Goal: Task Accomplishment & Management: Use online tool/utility

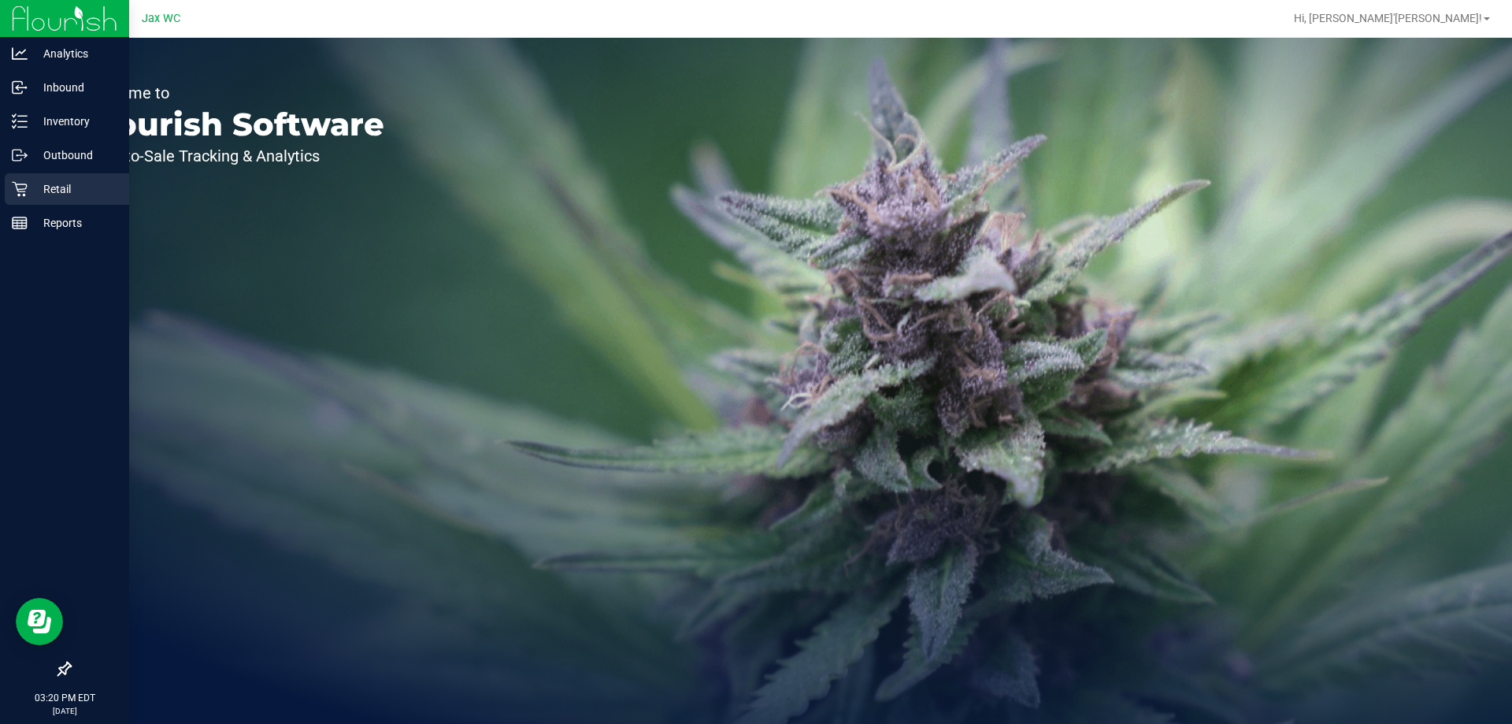
click at [16, 183] on icon at bounding box center [19, 189] width 15 height 15
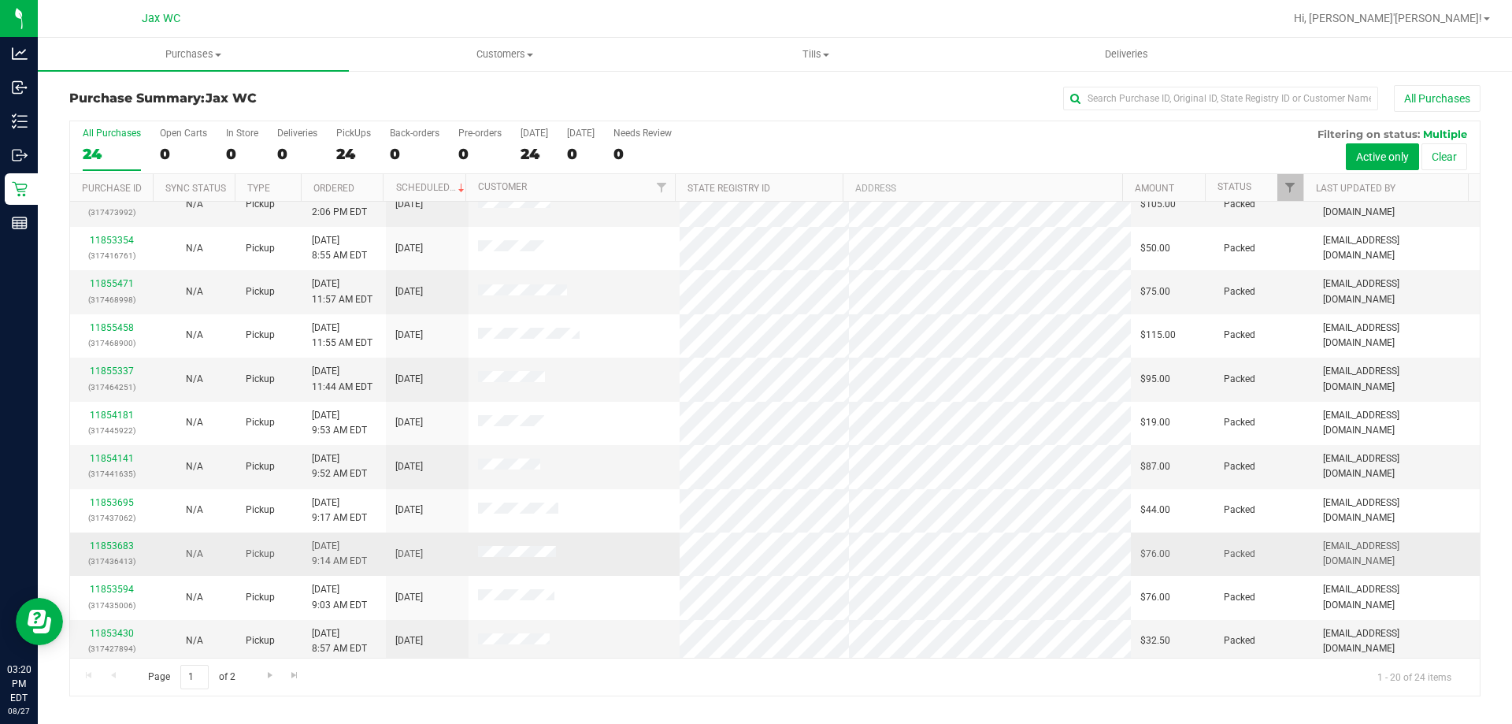
scroll to position [416, 0]
click at [268, 668] on span "Go to the next page" at bounding box center [270, 674] width 13 height 13
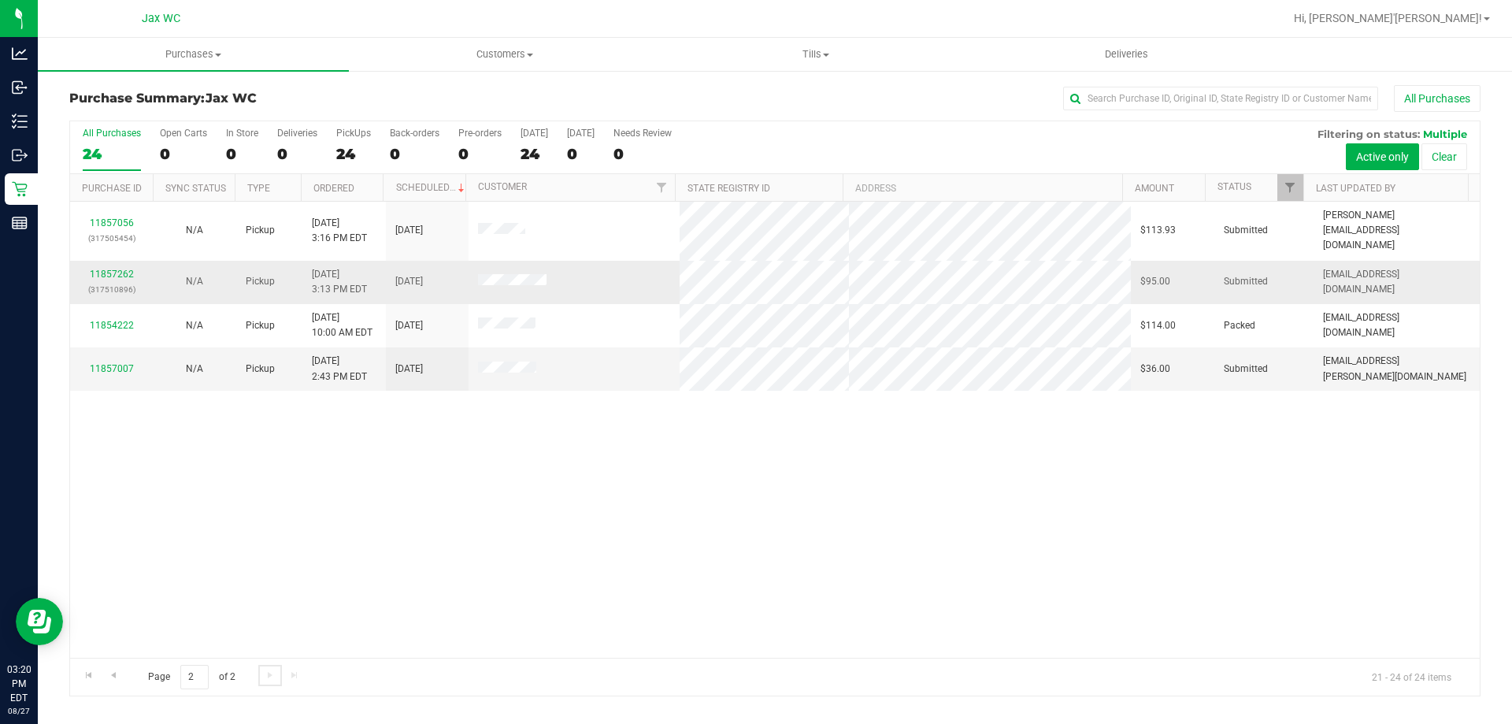
scroll to position [0, 0]
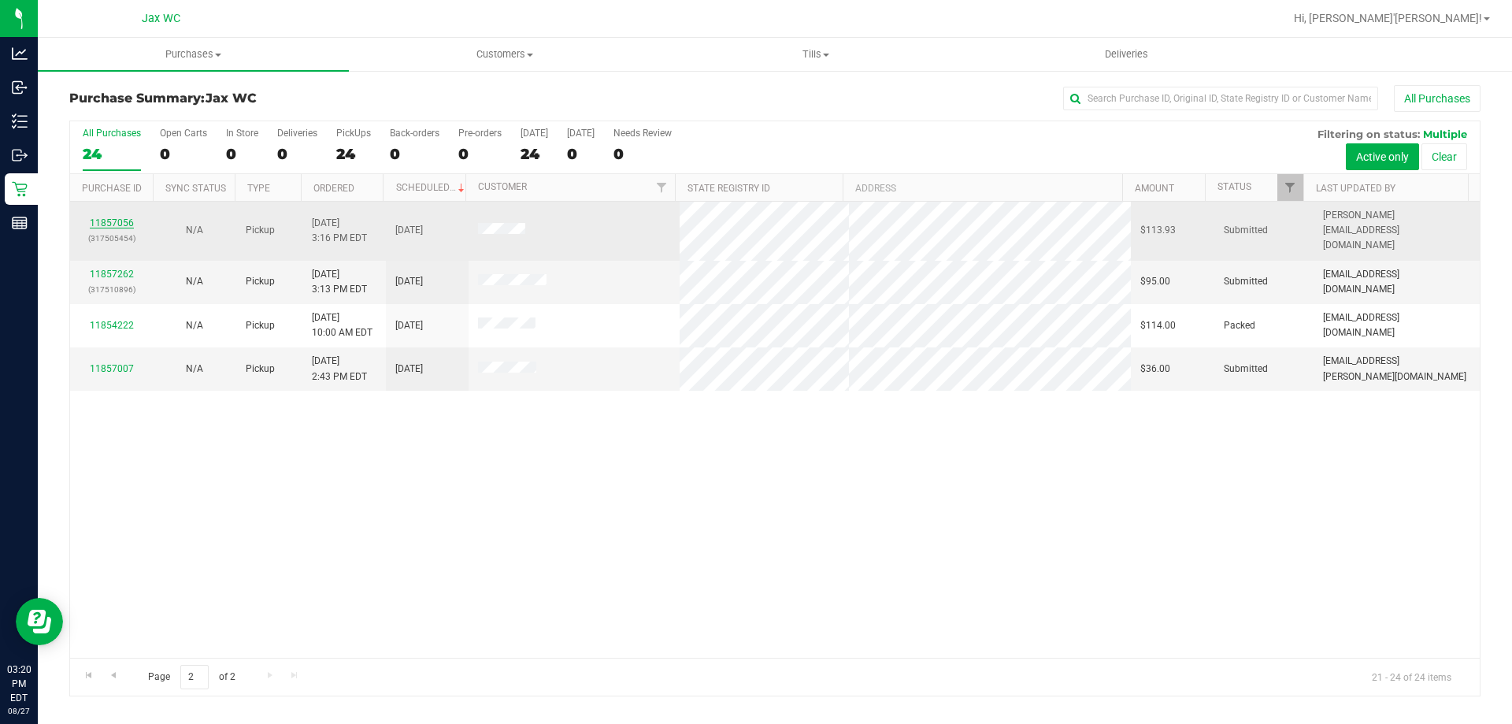
click at [120, 217] on link "11857056" at bounding box center [112, 222] width 44 height 11
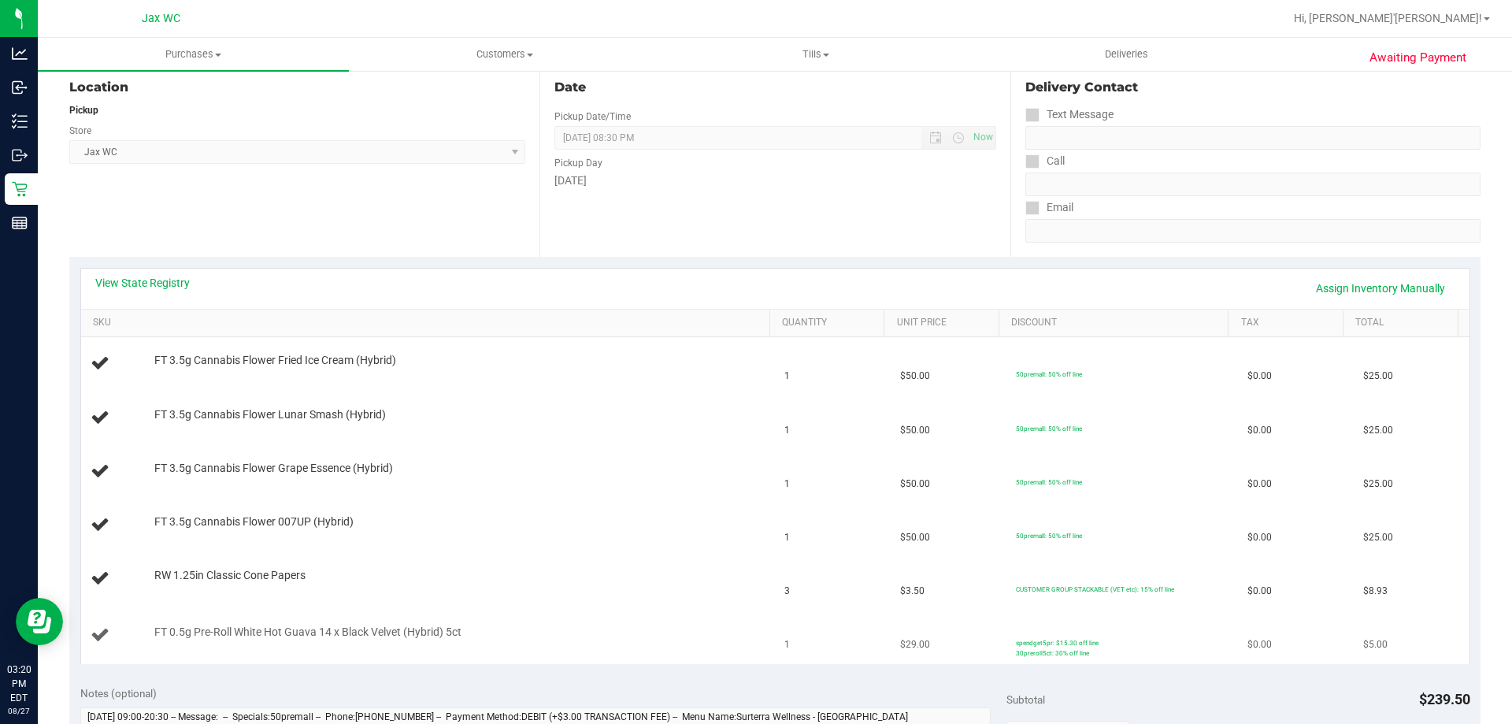
scroll to position [236, 0]
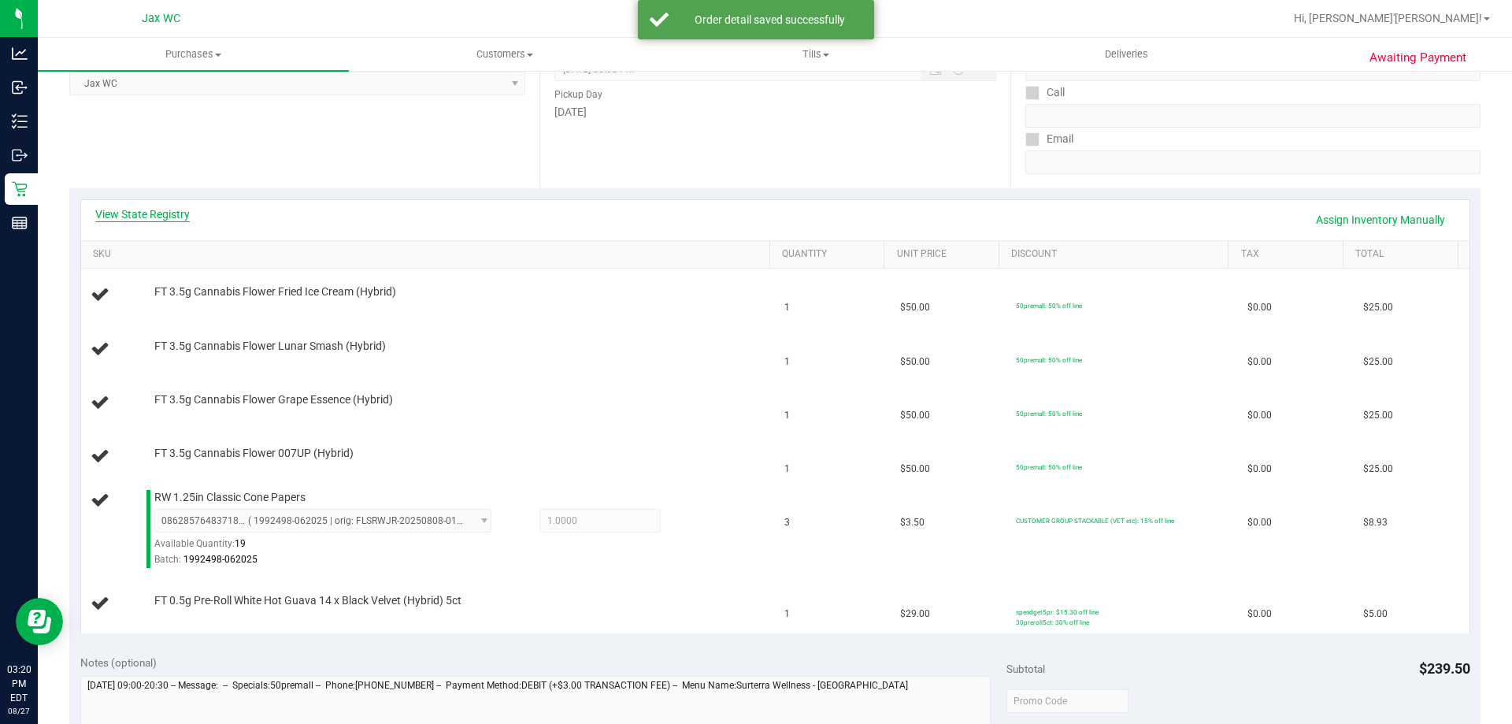
click at [172, 217] on link "View State Registry" at bounding box center [142, 214] width 94 height 16
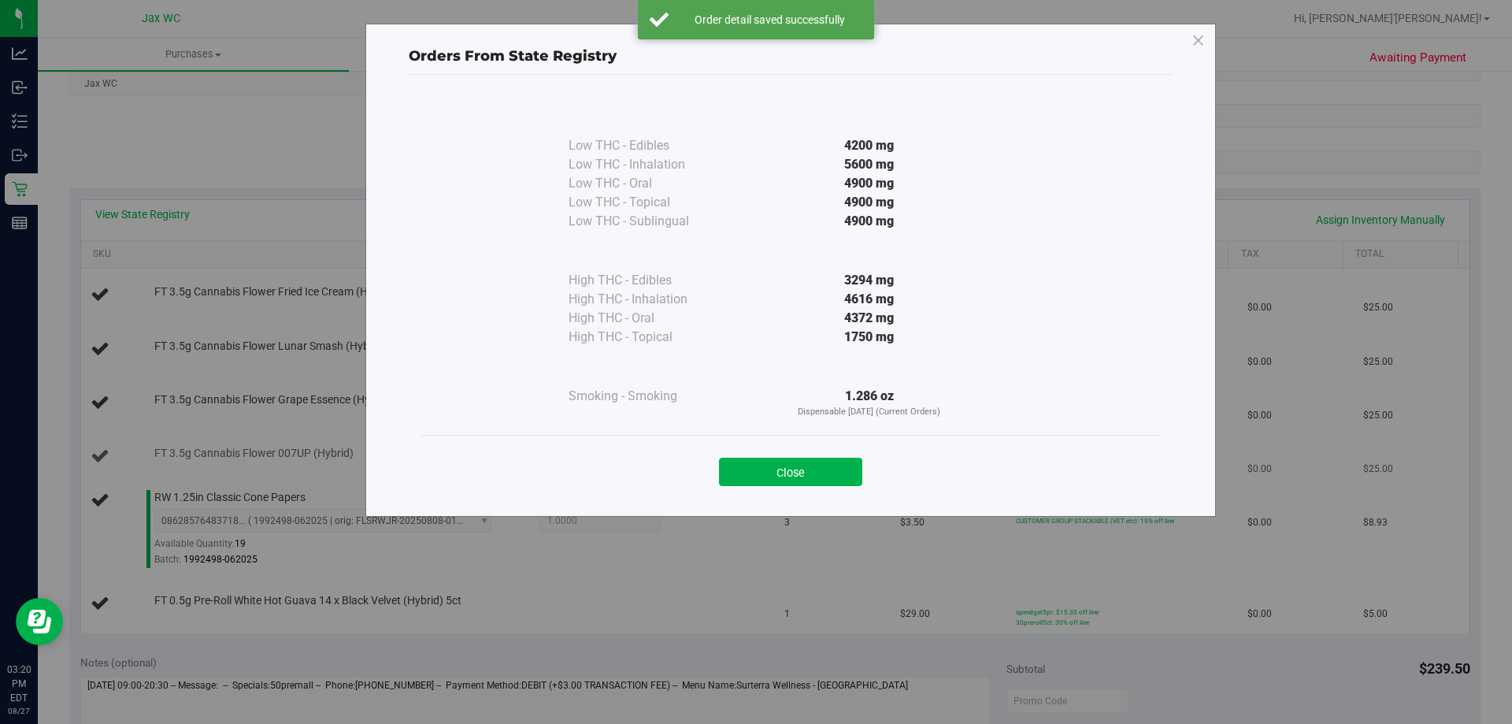
click at [790, 472] on button "Close" at bounding box center [790, 471] width 143 height 28
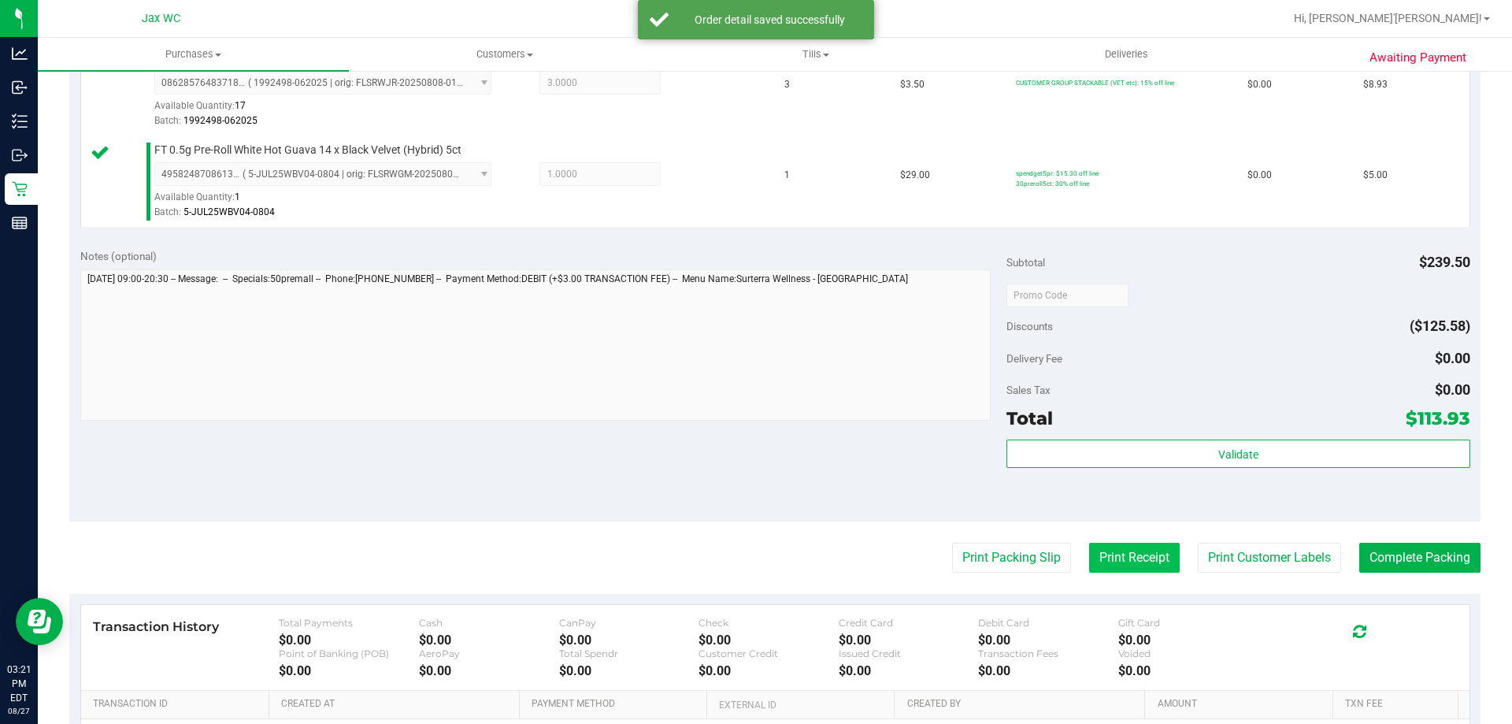
scroll to position [1019, 0]
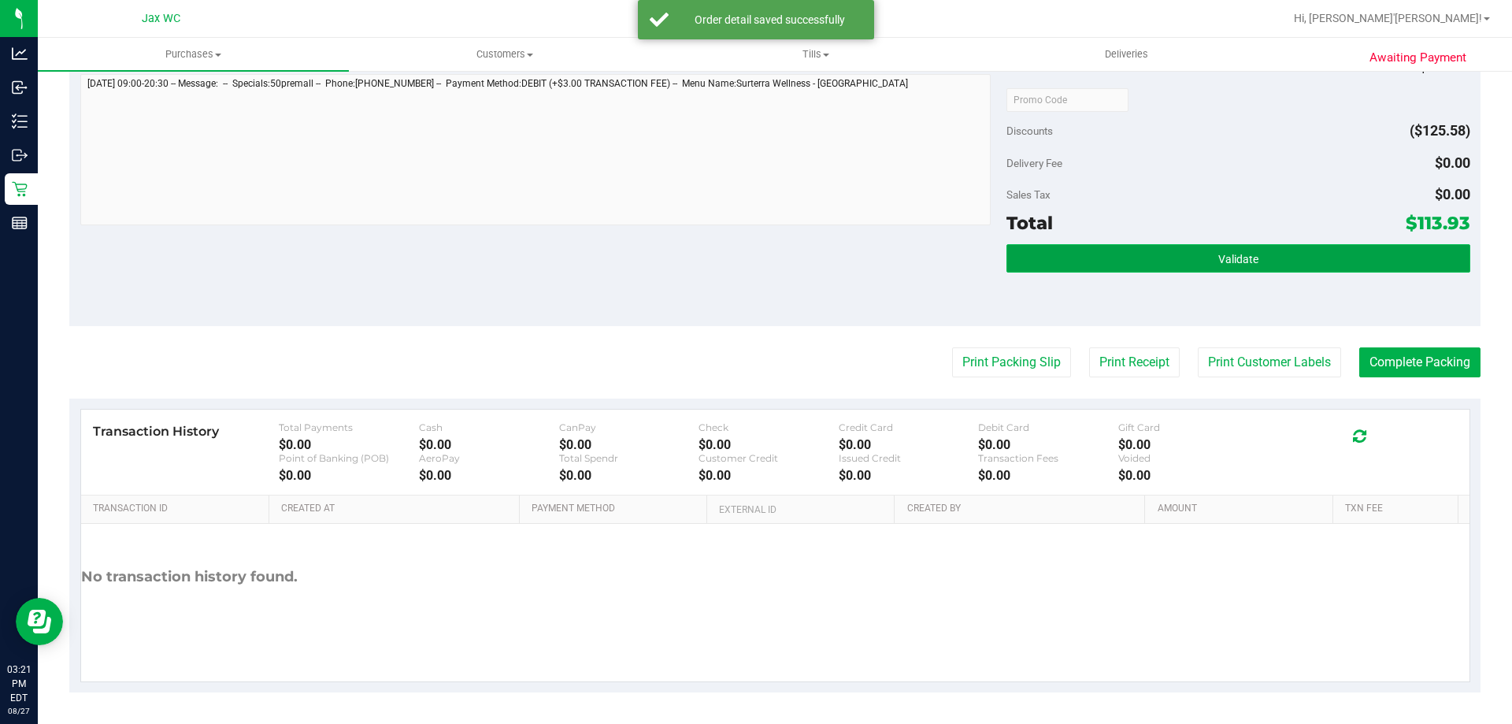
click at [1127, 248] on button "Validate" at bounding box center [1237, 258] width 463 height 28
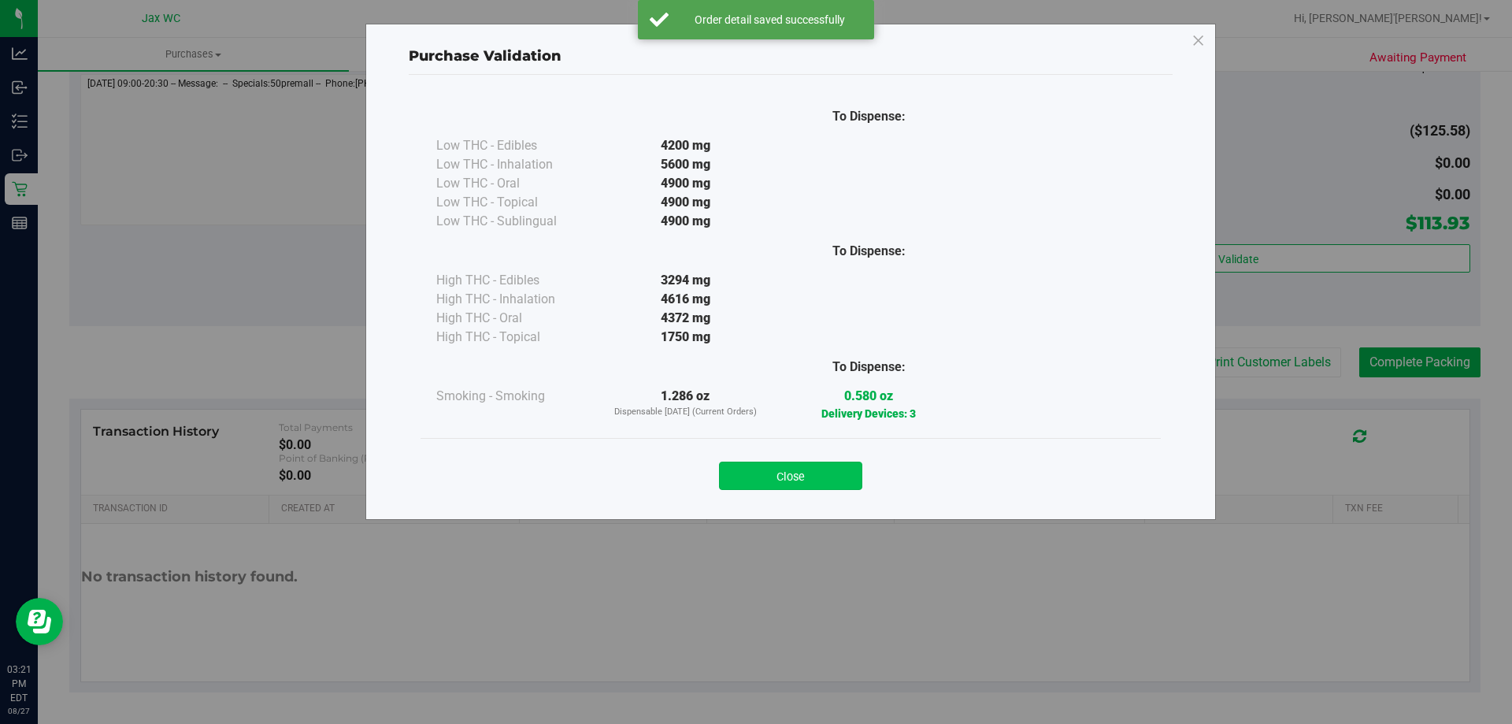
click at [827, 469] on button "Close" at bounding box center [790, 475] width 143 height 28
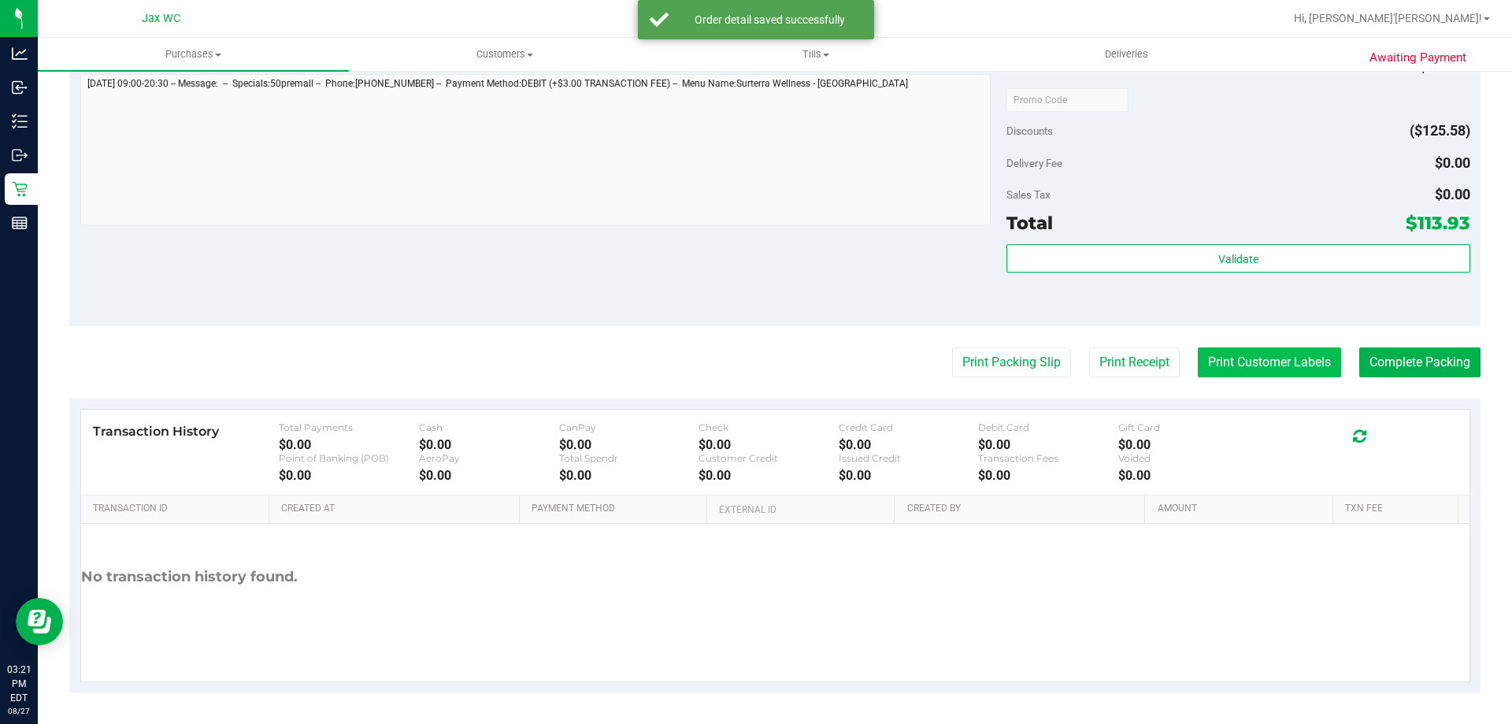
click at [1254, 353] on button "Print Customer Labels" at bounding box center [1269, 362] width 143 height 30
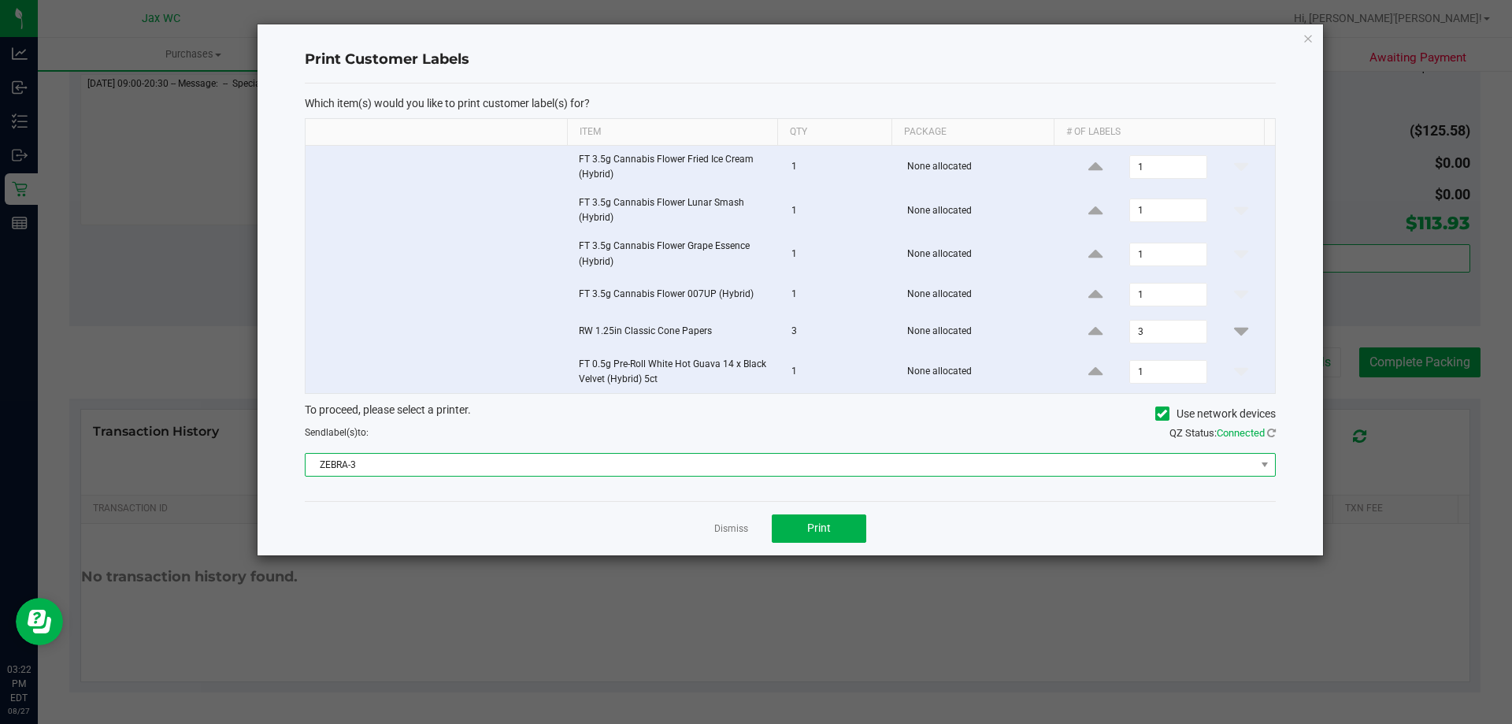
click at [548, 465] on span "ZEBRA-3" at bounding box center [780, 465] width 950 height 22
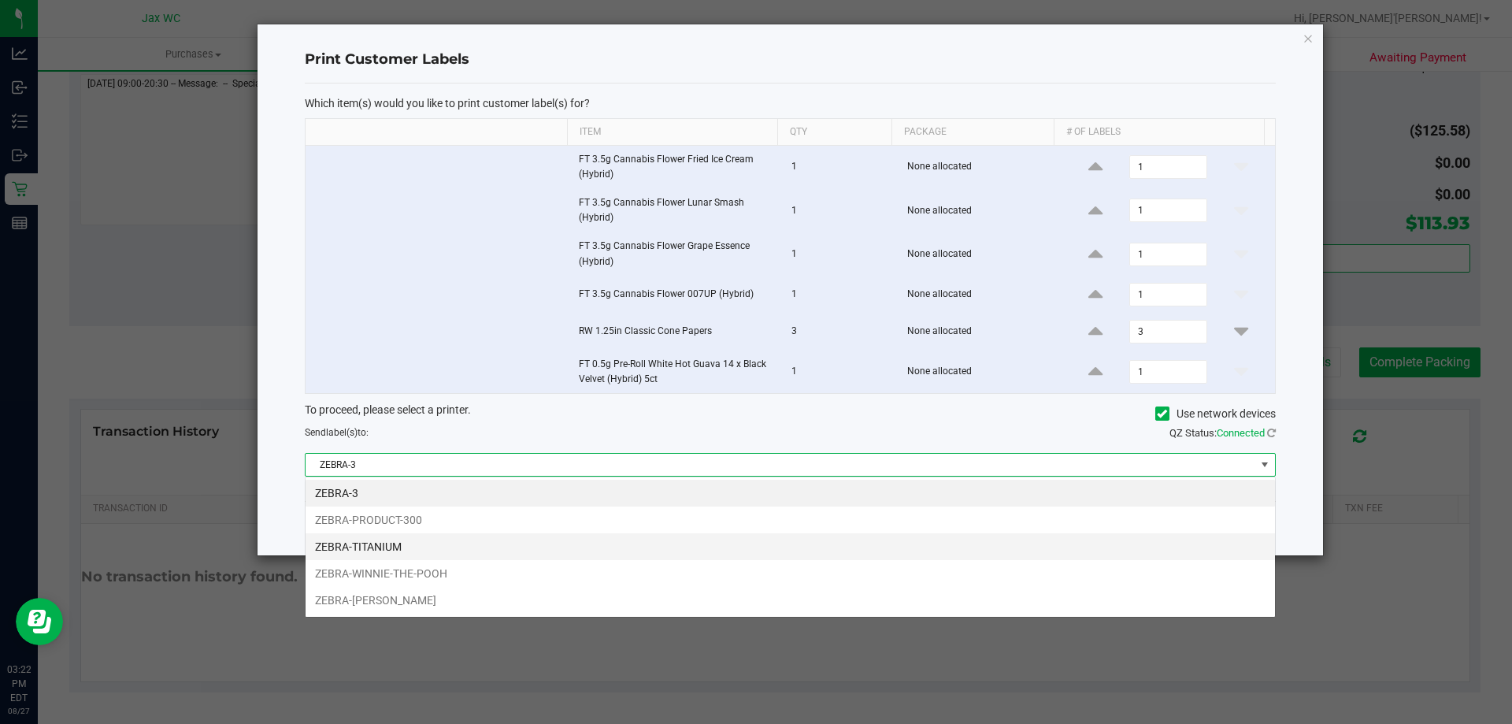
scroll to position [24, 970]
drag, startPoint x: 472, startPoint y: 572, endPoint x: 633, endPoint y: 568, distance: 161.5
click at [472, 572] on li "ZEBRA-WINNIE-THE-POOH" at bounding box center [789, 573] width 969 height 27
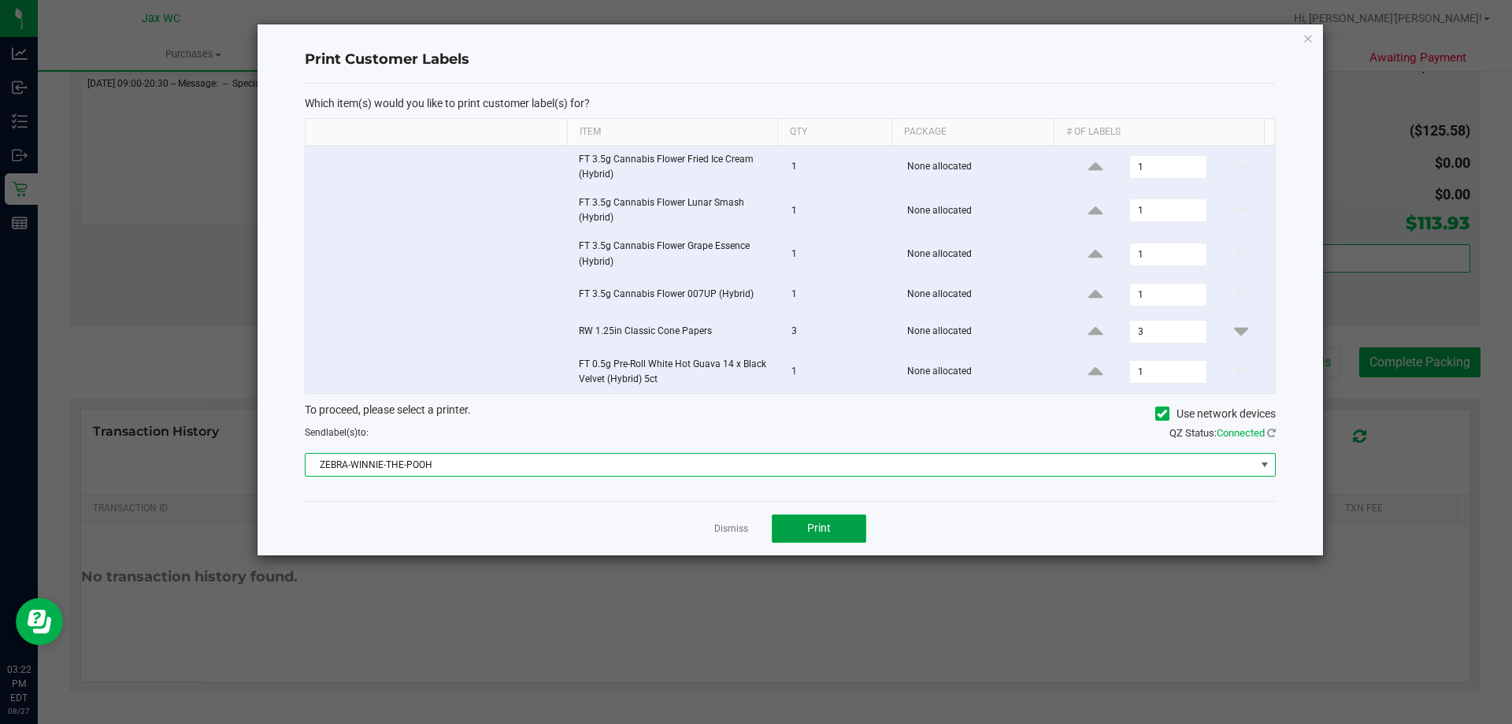
click at [810, 524] on span "Print" at bounding box center [819, 527] width 24 height 13
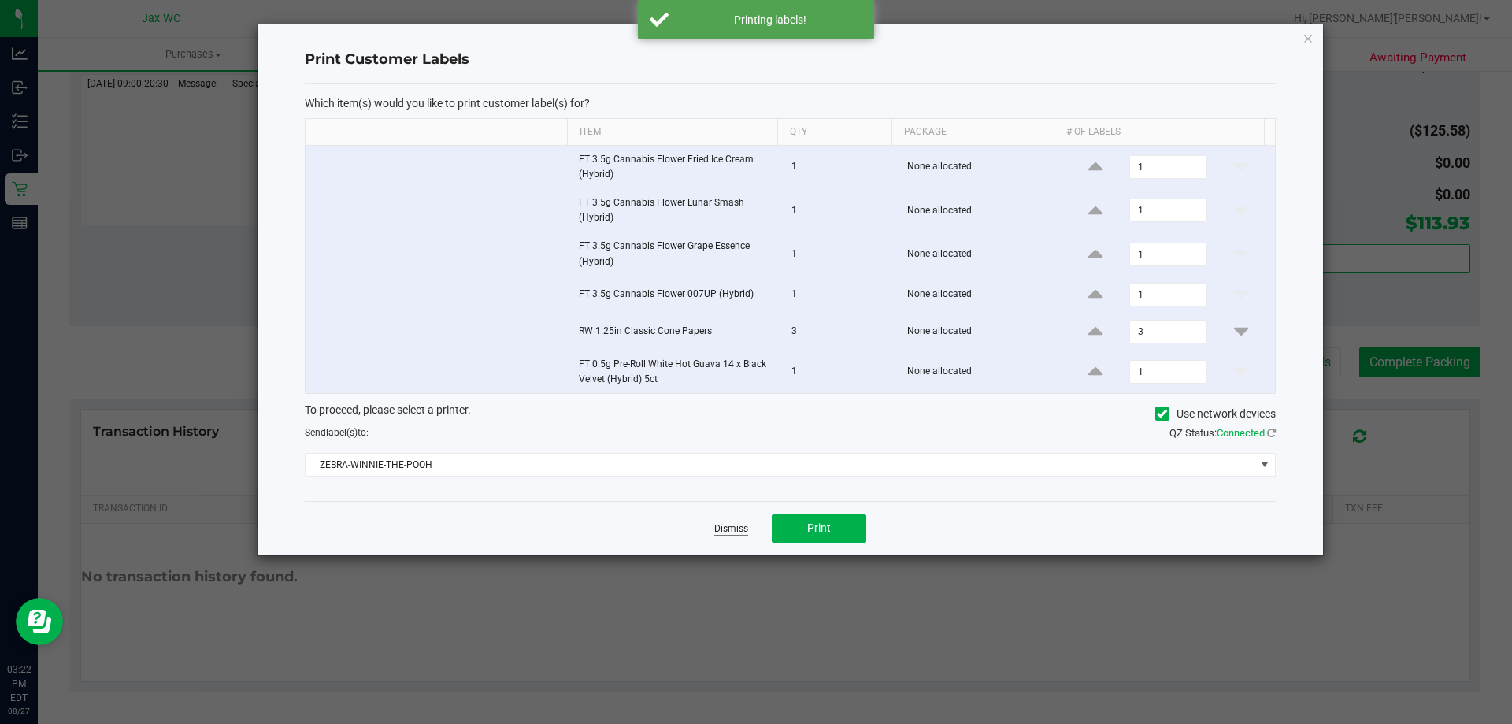
click at [720, 523] on link "Dismiss" at bounding box center [731, 528] width 34 height 13
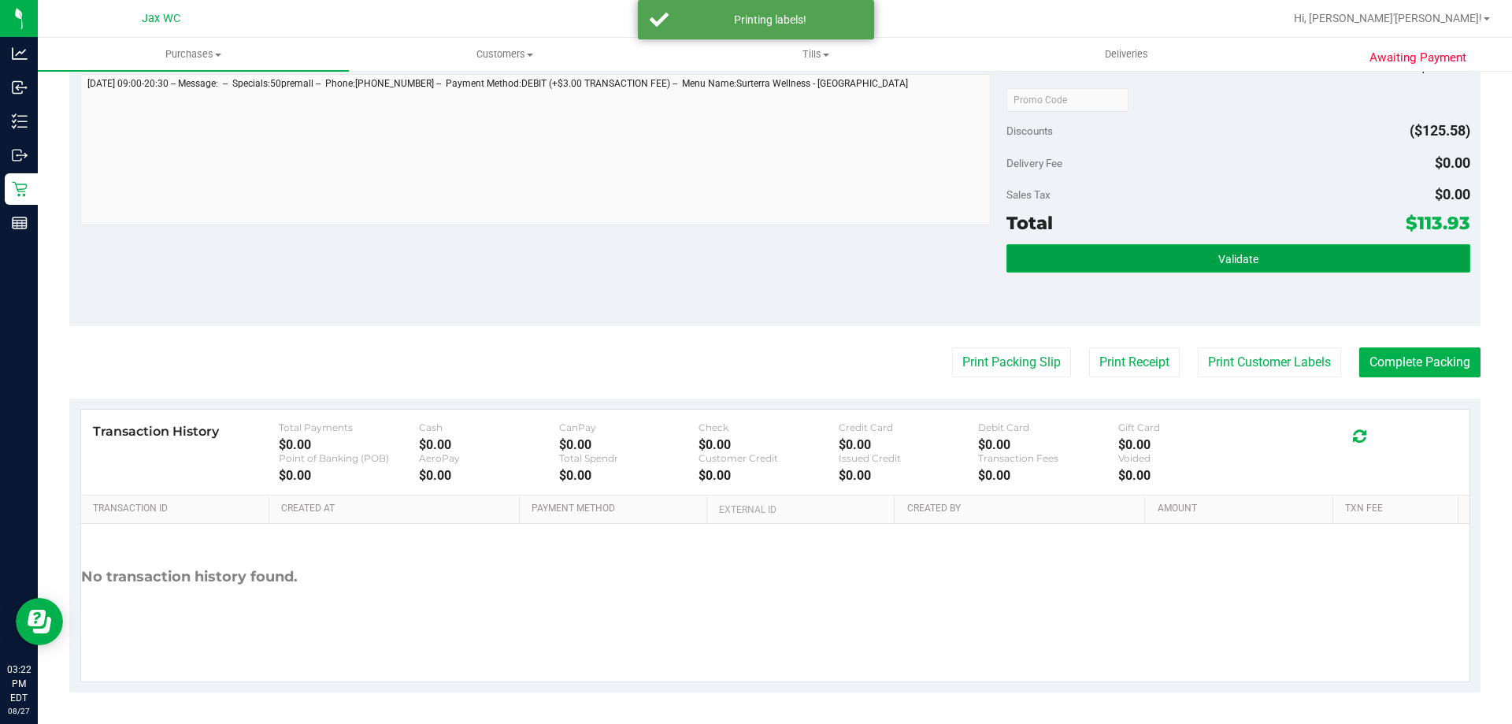
click at [1183, 264] on button "Validate" at bounding box center [1237, 258] width 463 height 28
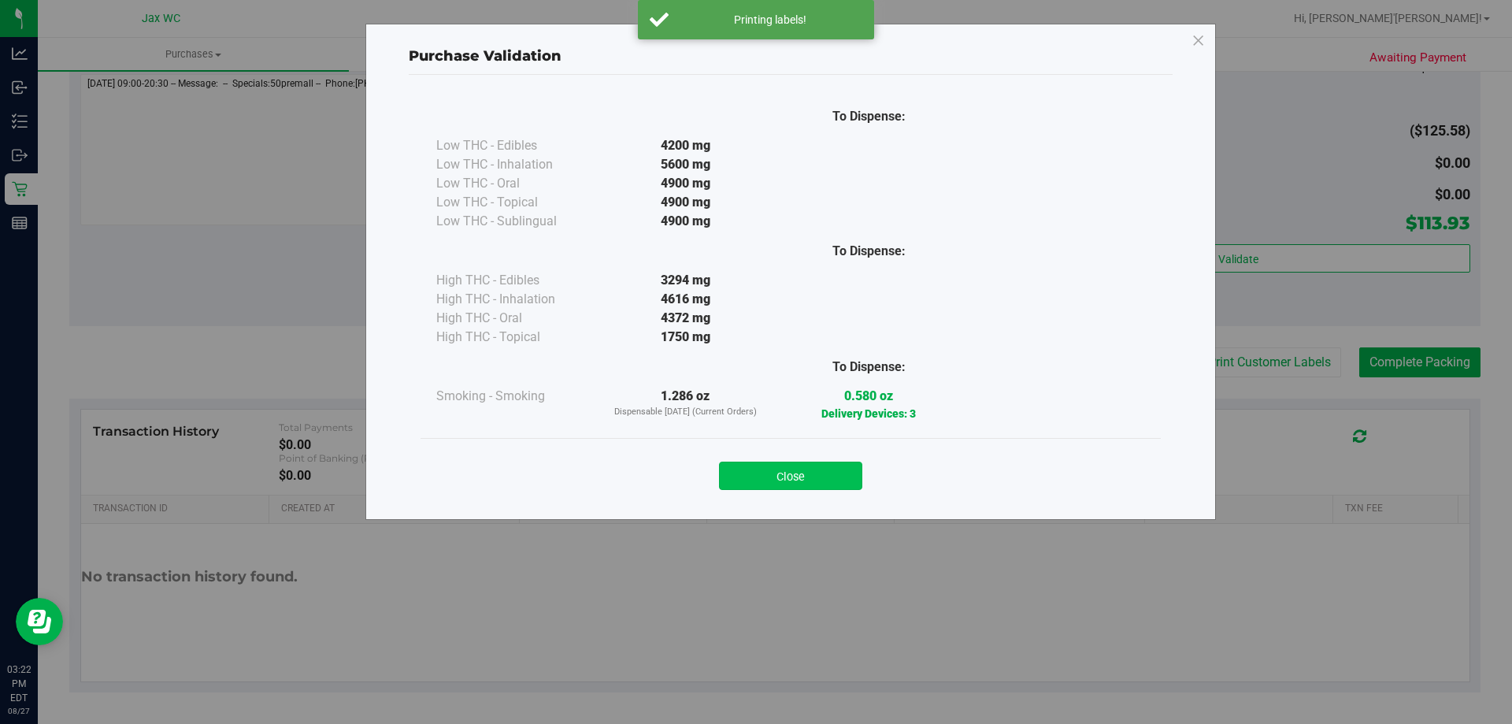
click at [824, 479] on button "Close" at bounding box center [790, 475] width 143 height 28
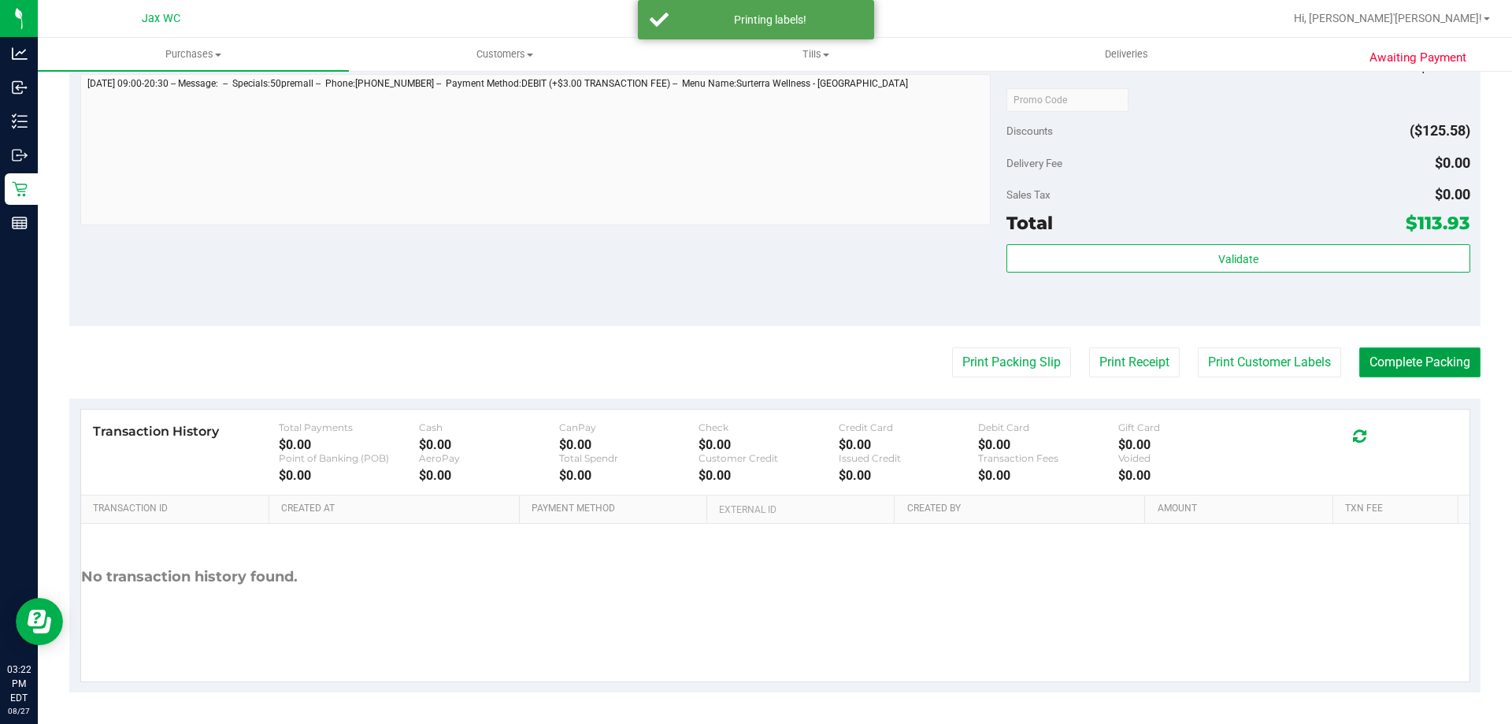
click at [1398, 364] on button "Complete Packing" at bounding box center [1419, 362] width 121 height 30
